Goal: Transaction & Acquisition: Purchase product/service

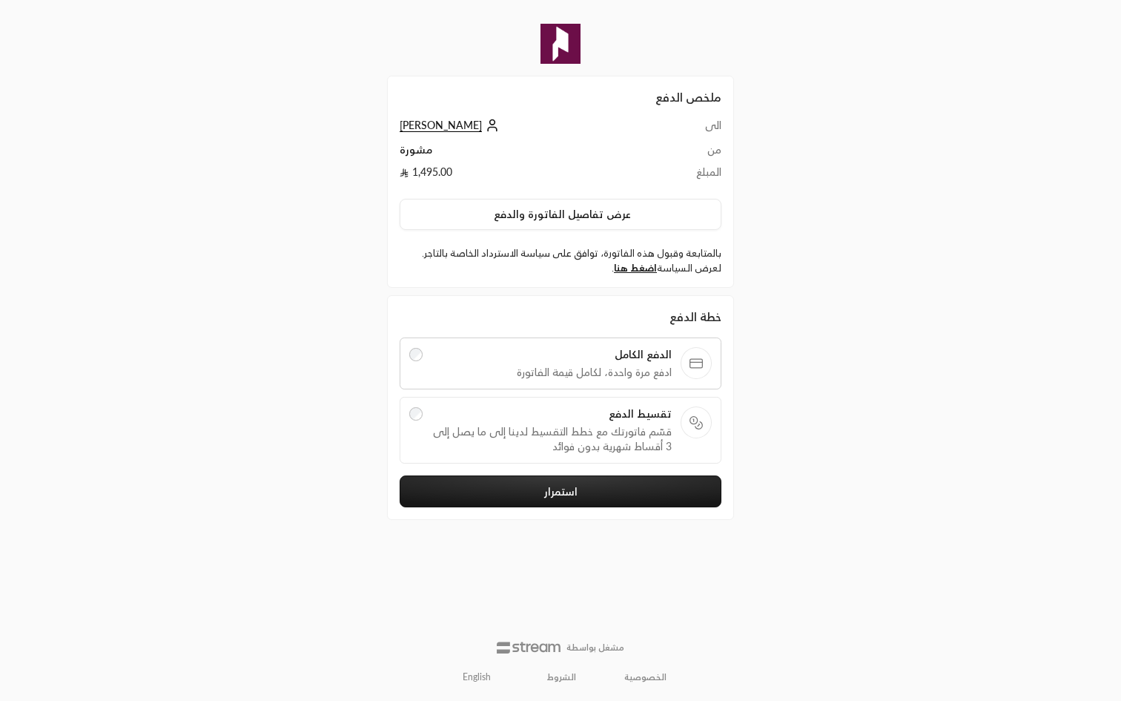
click at [621, 499] on button "استمرار" at bounding box center [561, 491] width 322 height 32
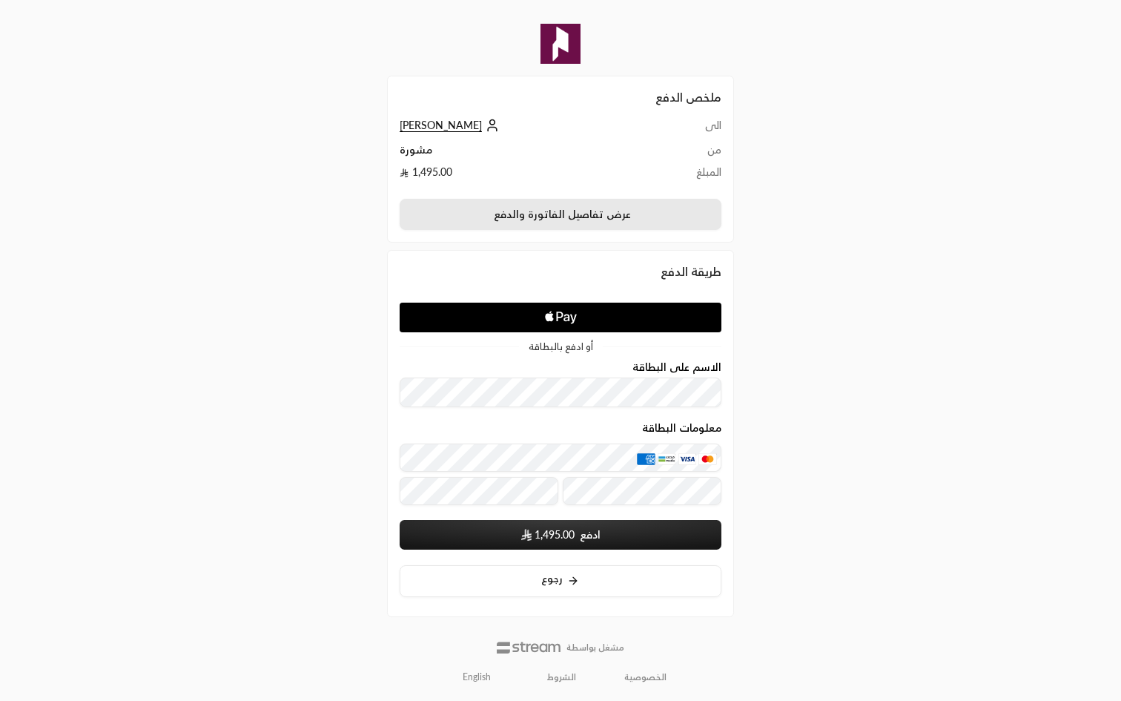
click at [559, 211] on button "عرض تفاصيل الفاتورة والدفع" at bounding box center [561, 214] width 322 height 31
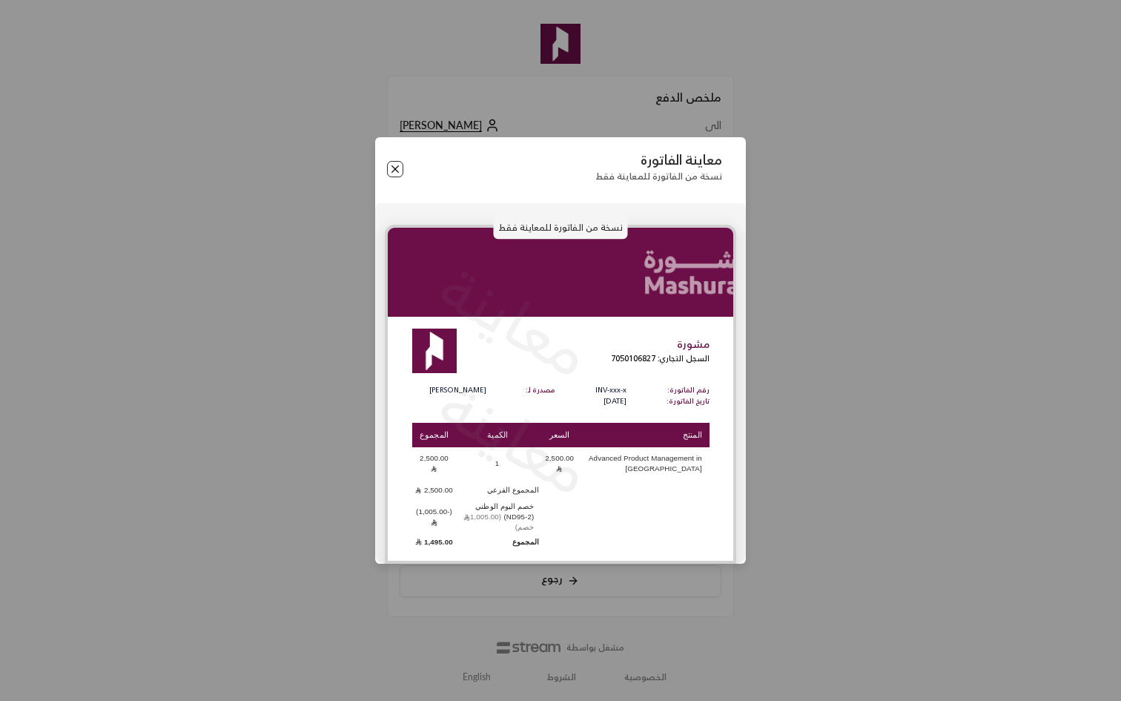
click at [397, 171] on button "Close" at bounding box center [395, 169] width 16 height 16
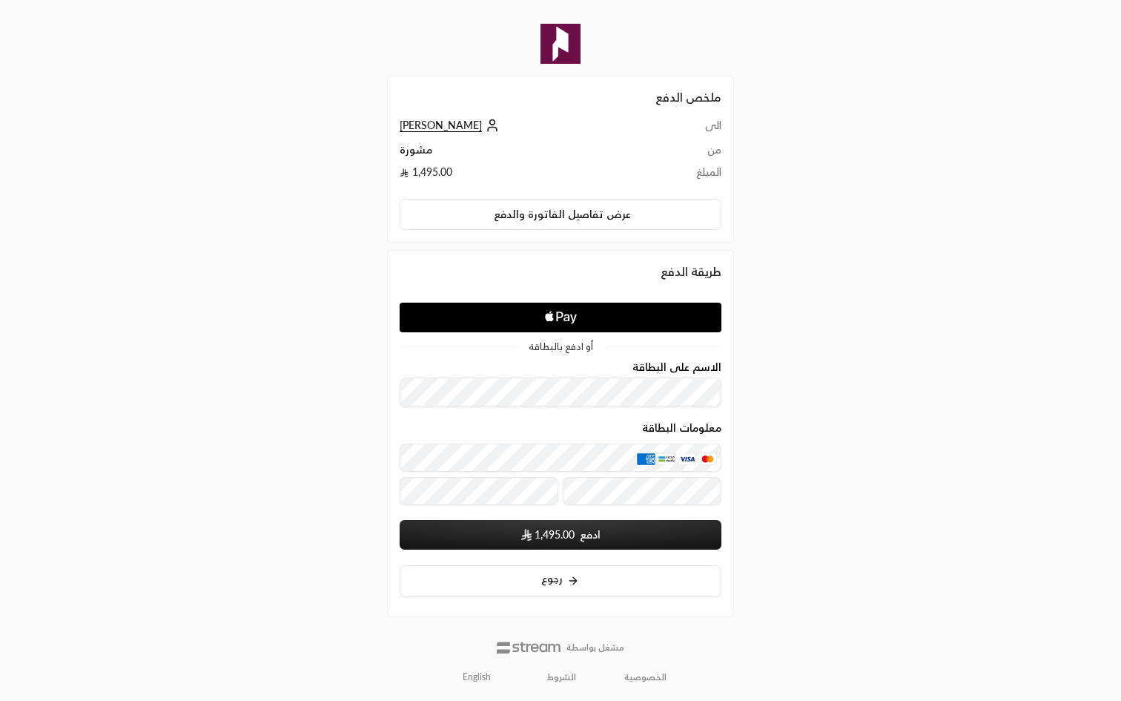
click at [299, 394] on div "ملخص الدفع الى [PERSON_NAME] من مشورة المبلغ 1,495.00 عرض تفاصيل الفاتورة والدف…" at bounding box center [560, 350] width 561 height 701
click at [238, 472] on div "ملخص الدفع الى [PERSON_NAME] من مشورة المبلغ 1,495.00 عرض تفاصيل الفاتورة والدف…" at bounding box center [560, 350] width 1121 height 701
click at [254, 171] on div "ملخص الدفع الى [PERSON_NAME] من مشورة المبلغ 1,495.00 عرض تفاصيل الفاتورة والدف…" at bounding box center [560, 350] width 1121 height 701
